Goal: Register for event/course

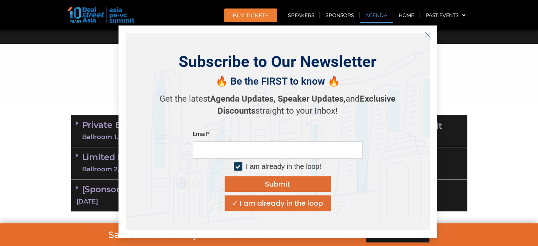
scroll to position [354, 0]
click at [429, 37] on icon "Close" at bounding box center [427, 34] width 6 height 6
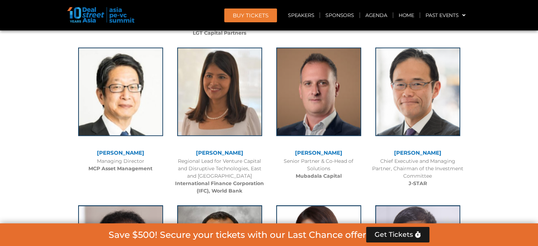
scroll to position [920, 0]
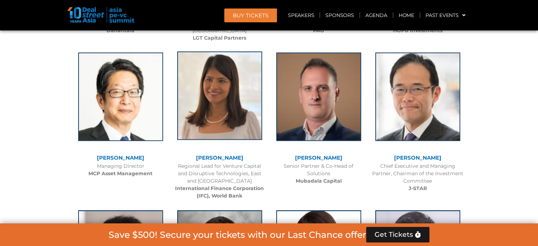
click at [216, 114] on img at bounding box center [219, 95] width 85 height 88
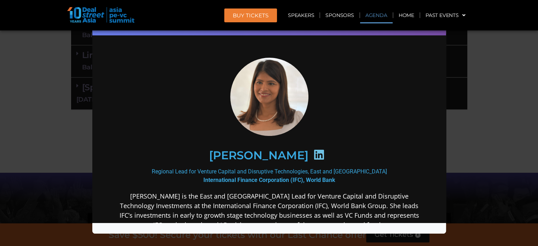
scroll to position [424, 0]
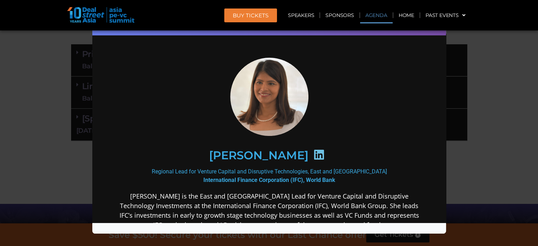
click at [43, 141] on div "Speaker Profile ×" at bounding box center [269, 123] width 538 height 246
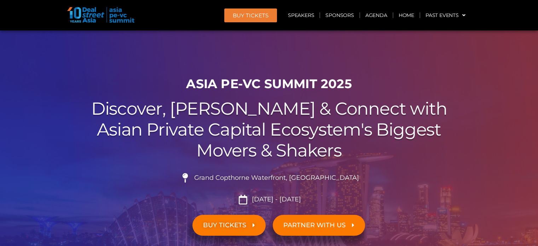
scroll to position [0, 0]
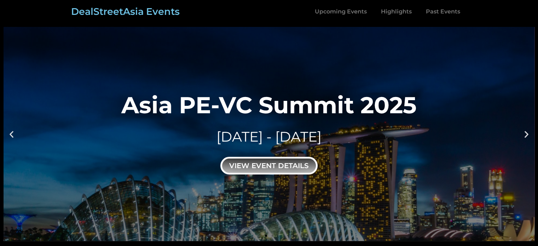
click at [283, 169] on div "view event details" at bounding box center [268, 166] width 97 height 18
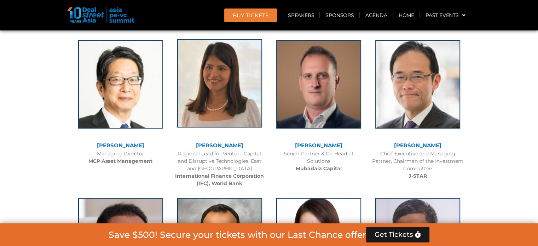
scroll to position [920, 0]
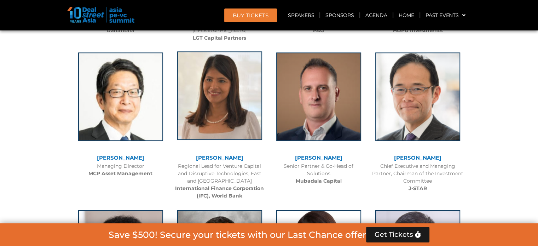
click at [220, 104] on img at bounding box center [219, 95] width 85 height 88
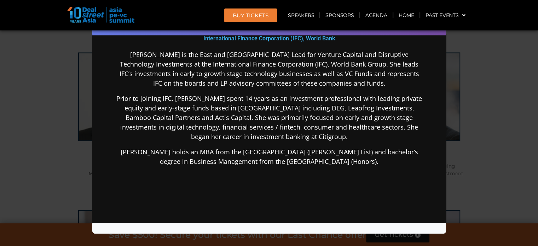
scroll to position [0, 0]
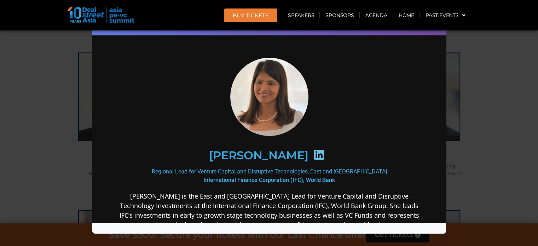
click at [48, 117] on div "Speaker Profile ×" at bounding box center [269, 123] width 538 height 246
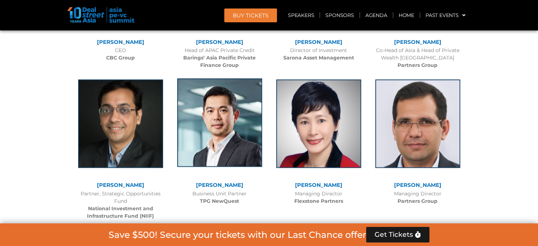
scroll to position [1379, 0]
